Goal: Find specific page/section: Find specific page/section

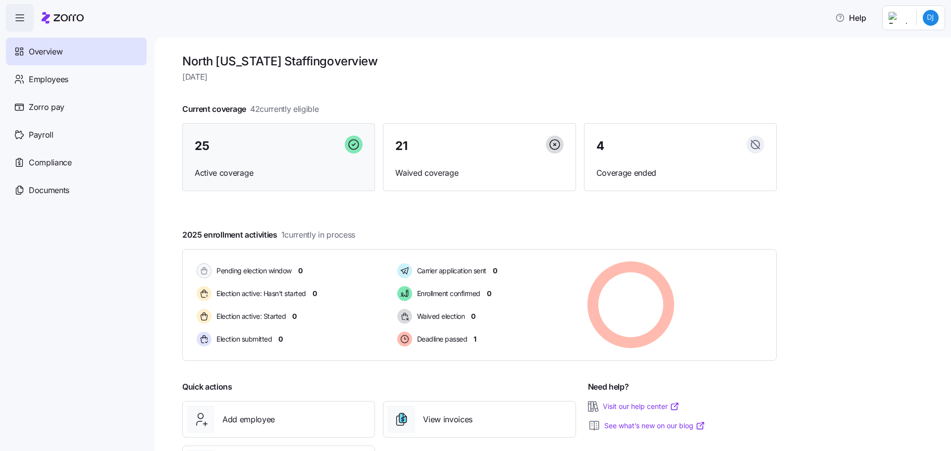
click at [231, 163] on div "25 Active coverage" at bounding box center [278, 157] width 193 height 68
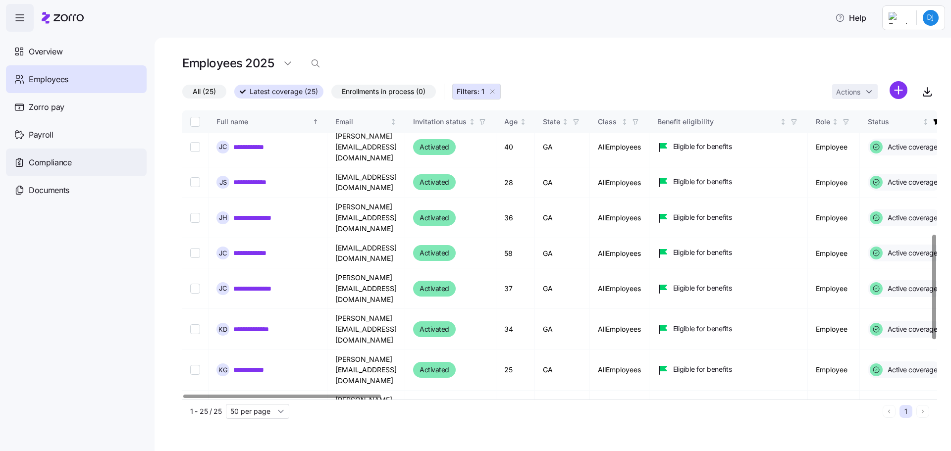
scroll to position [342, 0]
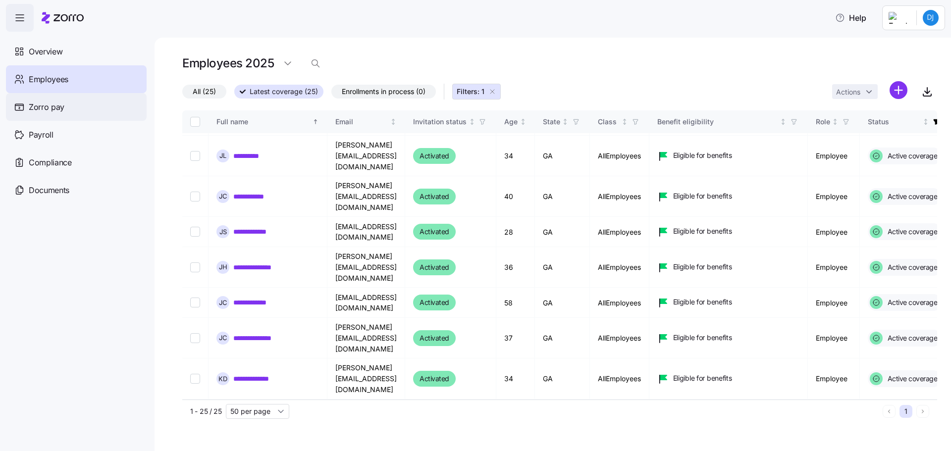
click at [39, 54] on span "Overview" at bounding box center [46, 52] width 34 height 12
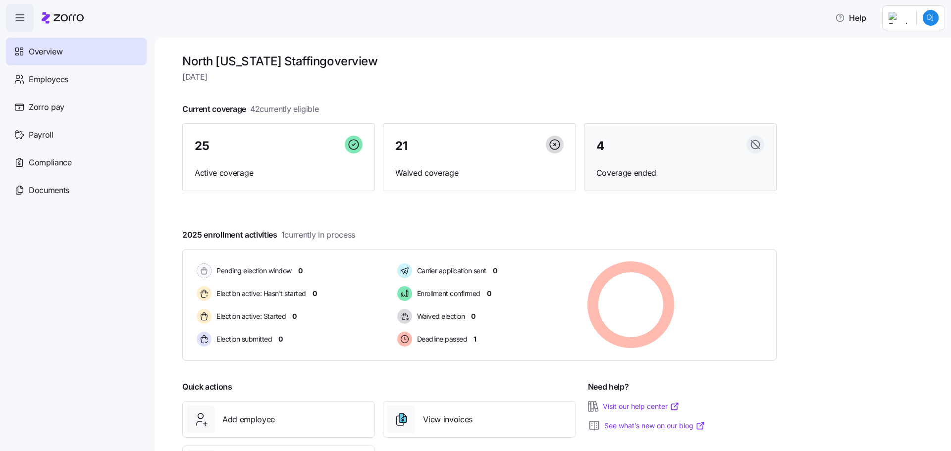
click at [643, 167] on span "Coverage ended" at bounding box center [680, 173] width 168 height 12
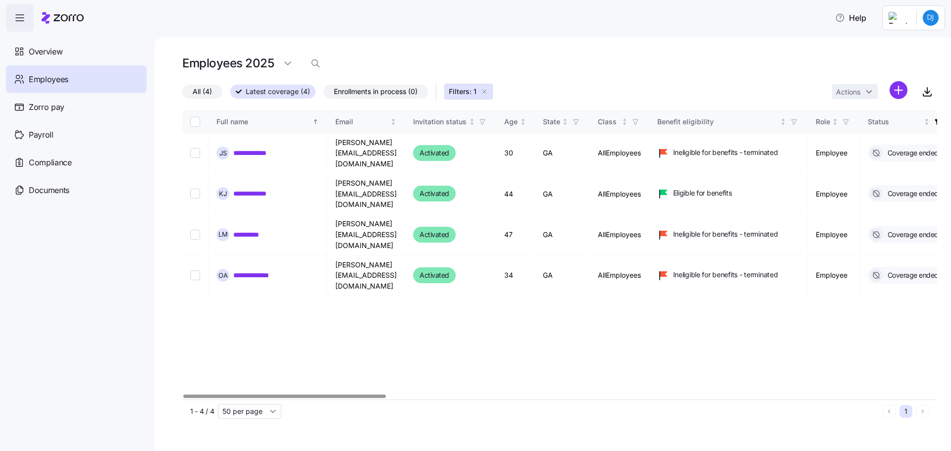
click at [363, 92] on span "Enrollments in process (0)" at bounding box center [376, 91] width 84 height 13
click at [324, 94] on input "Enrollments in process (0)" at bounding box center [324, 94] width 0 height 0
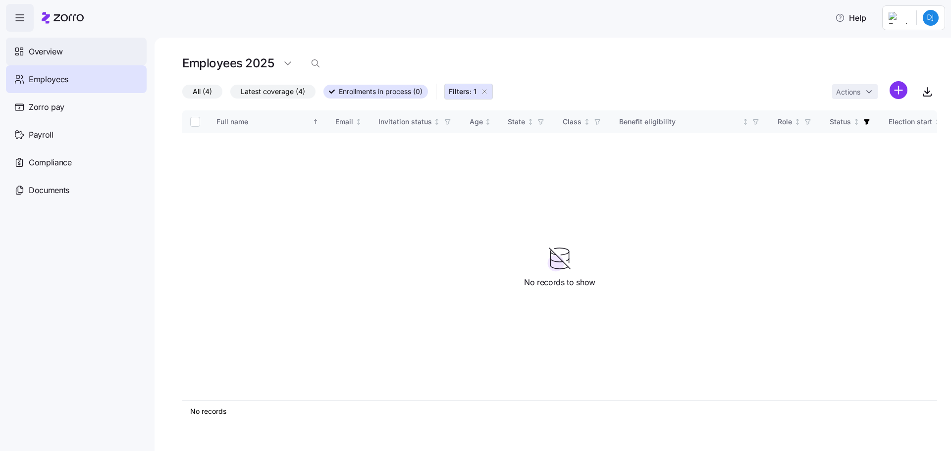
click at [49, 48] on span "Overview" at bounding box center [46, 52] width 34 height 12
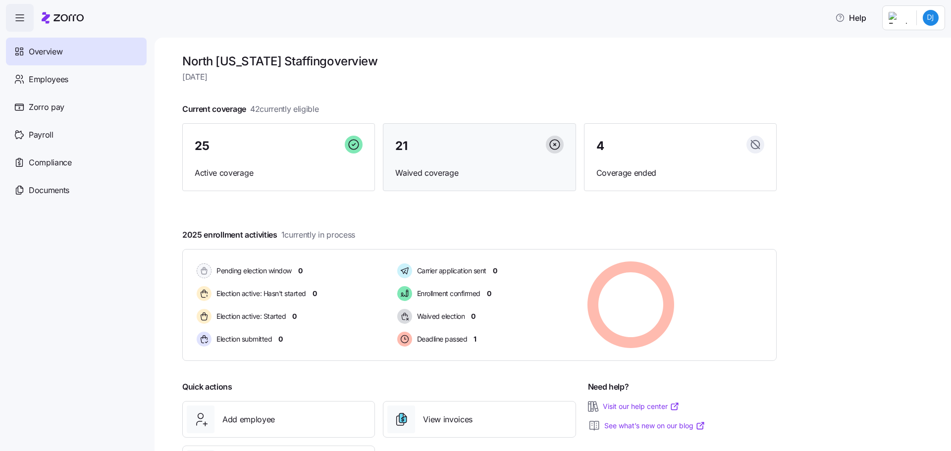
click at [431, 157] on div "21" at bounding box center [479, 146] width 168 height 21
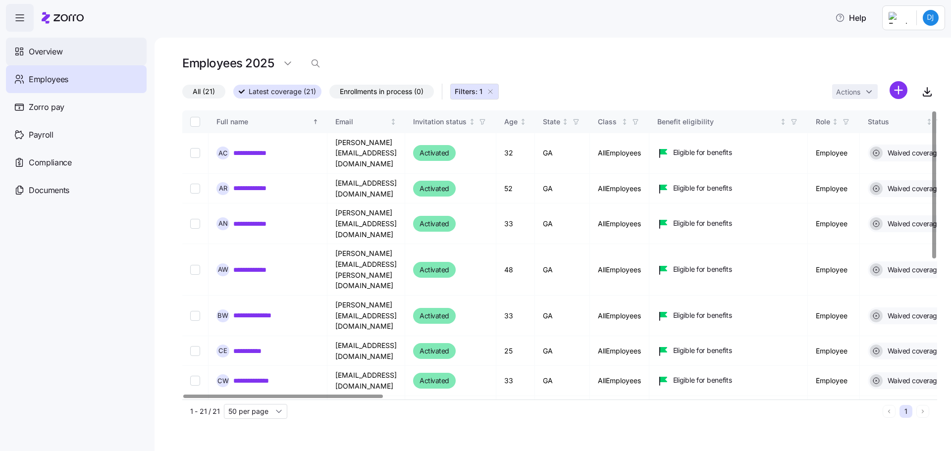
click at [60, 54] on span "Overview" at bounding box center [46, 52] width 34 height 12
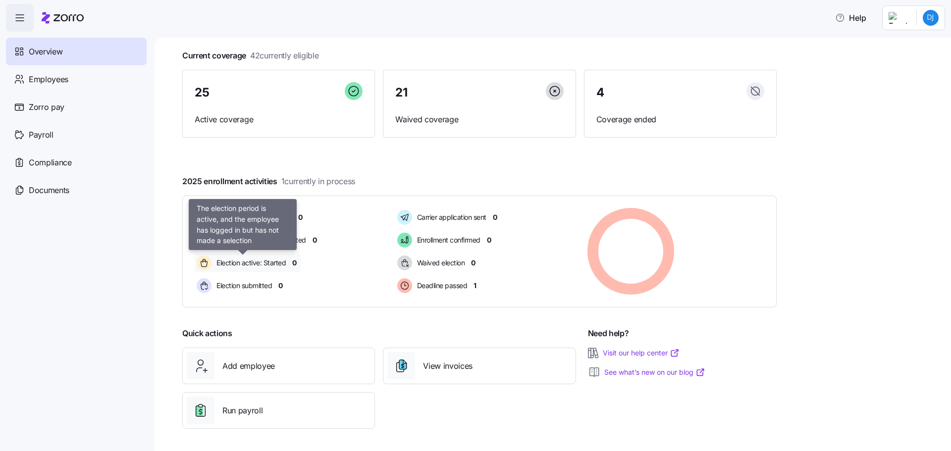
scroll to position [55, 0]
